Goal: Transaction & Acquisition: Purchase product/service

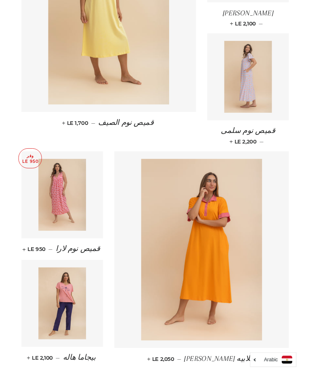
scroll to position [929, 0]
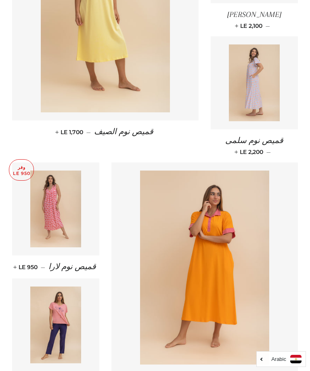
click at [54, 170] on img at bounding box center [55, 208] width 51 height 77
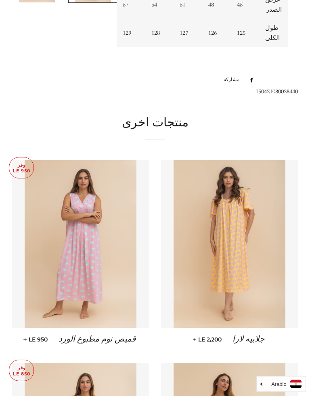
scroll to position [374, 0]
click at [63, 172] on img at bounding box center [81, 244] width 112 height 168
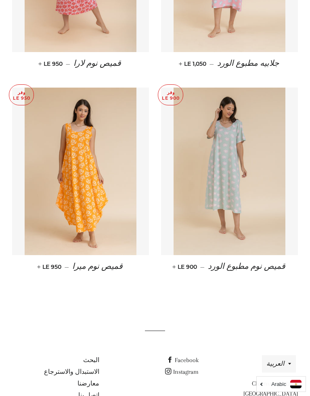
scroll to position [682, 0]
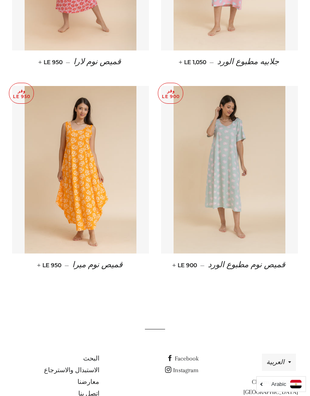
click at [70, 142] on img at bounding box center [81, 170] width 112 height 168
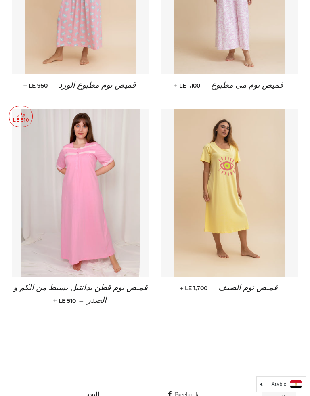
scroll to position [662, 0]
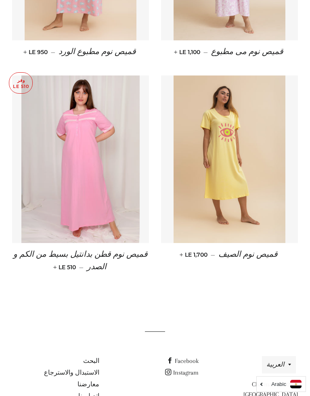
click at [72, 137] on img at bounding box center [80, 159] width 118 height 168
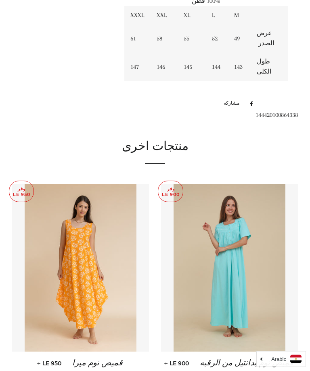
scroll to position [399, 0]
